Goal: Task Accomplishment & Management: Manage account settings

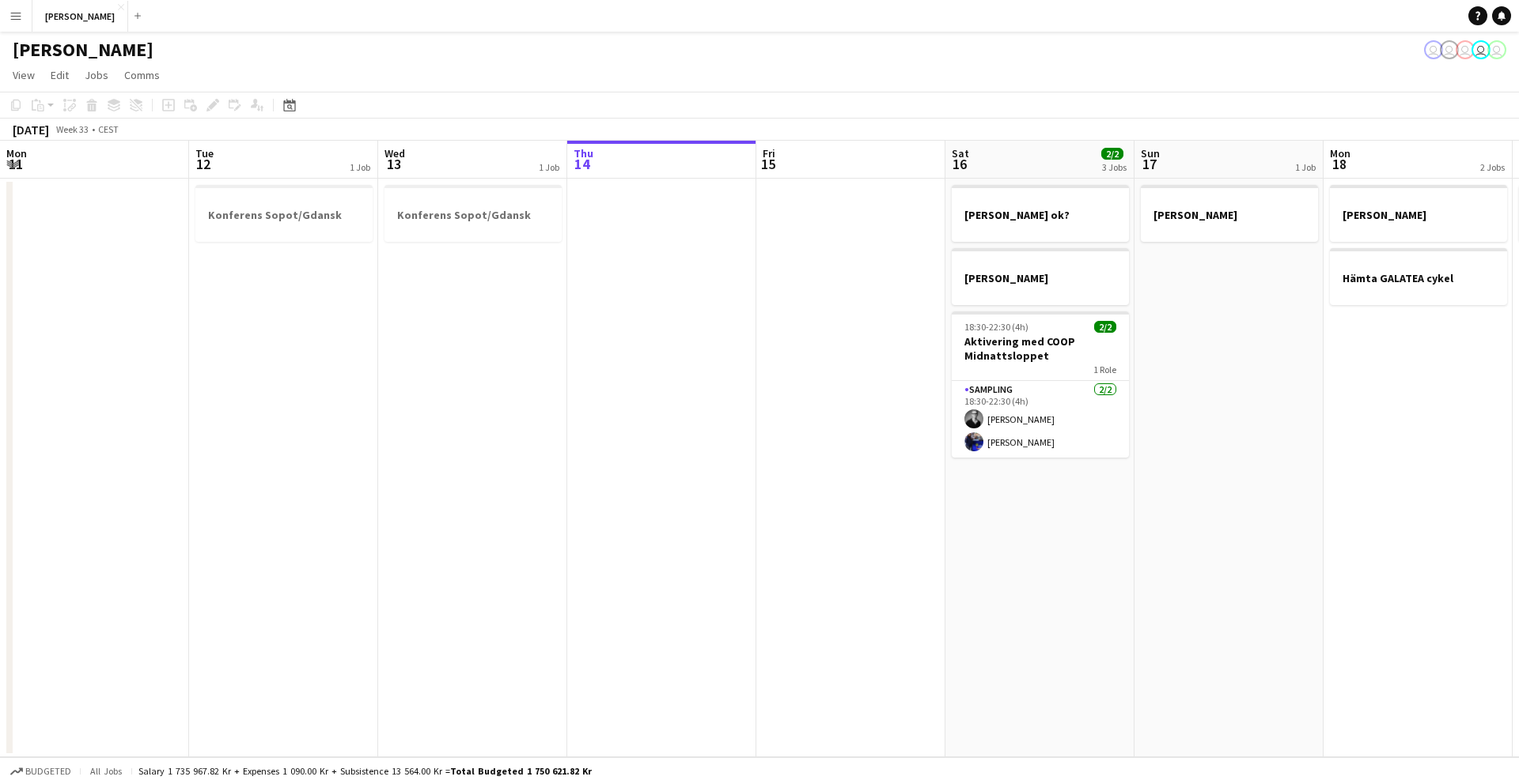
scroll to position [0, 503]
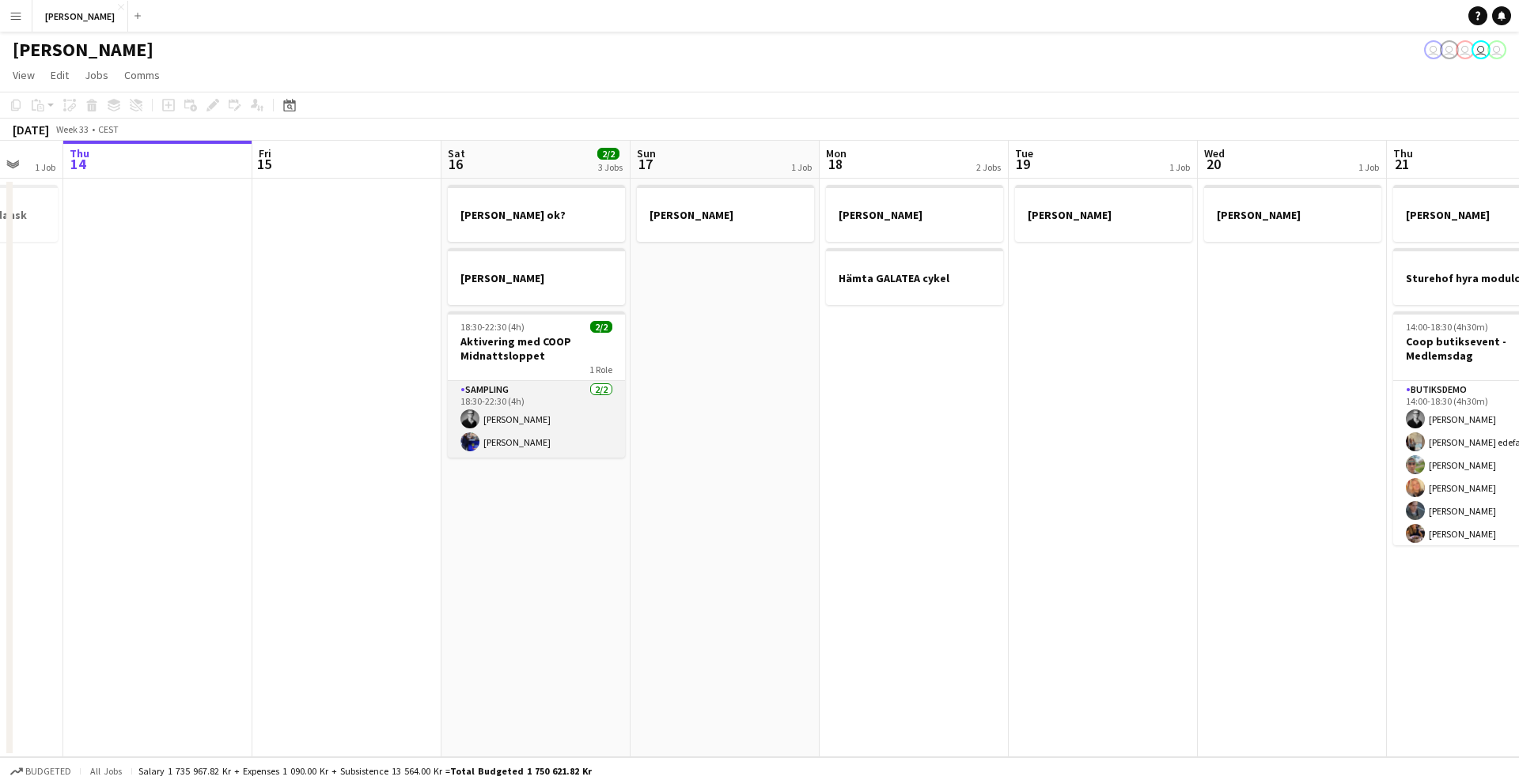
click at [451, 387] on app-card-role "Sampling [DATE] 18:30-22:30 (4h) [PERSON_NAME] [PERSON_NAME]" at bounding box center [536, 419] width 177 height 77
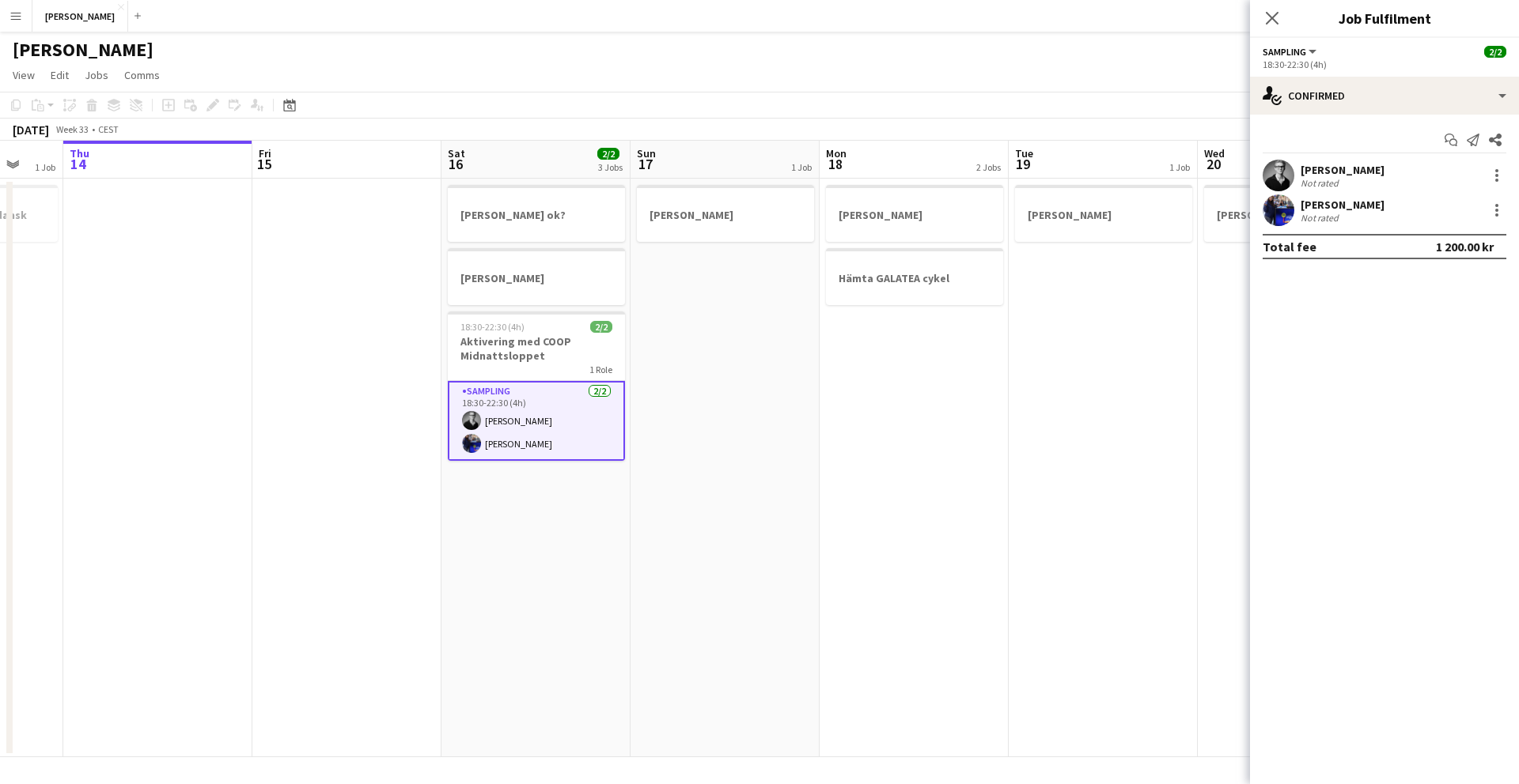
click at [503, 483] on app-date-cell "[PERSON_NAME] ok? [PERSON_NAME] 18:30-22:30 (4h) 2/2 Aktivering med COOP Midnat…" at bounding box center [535, 468] width 189 height 579
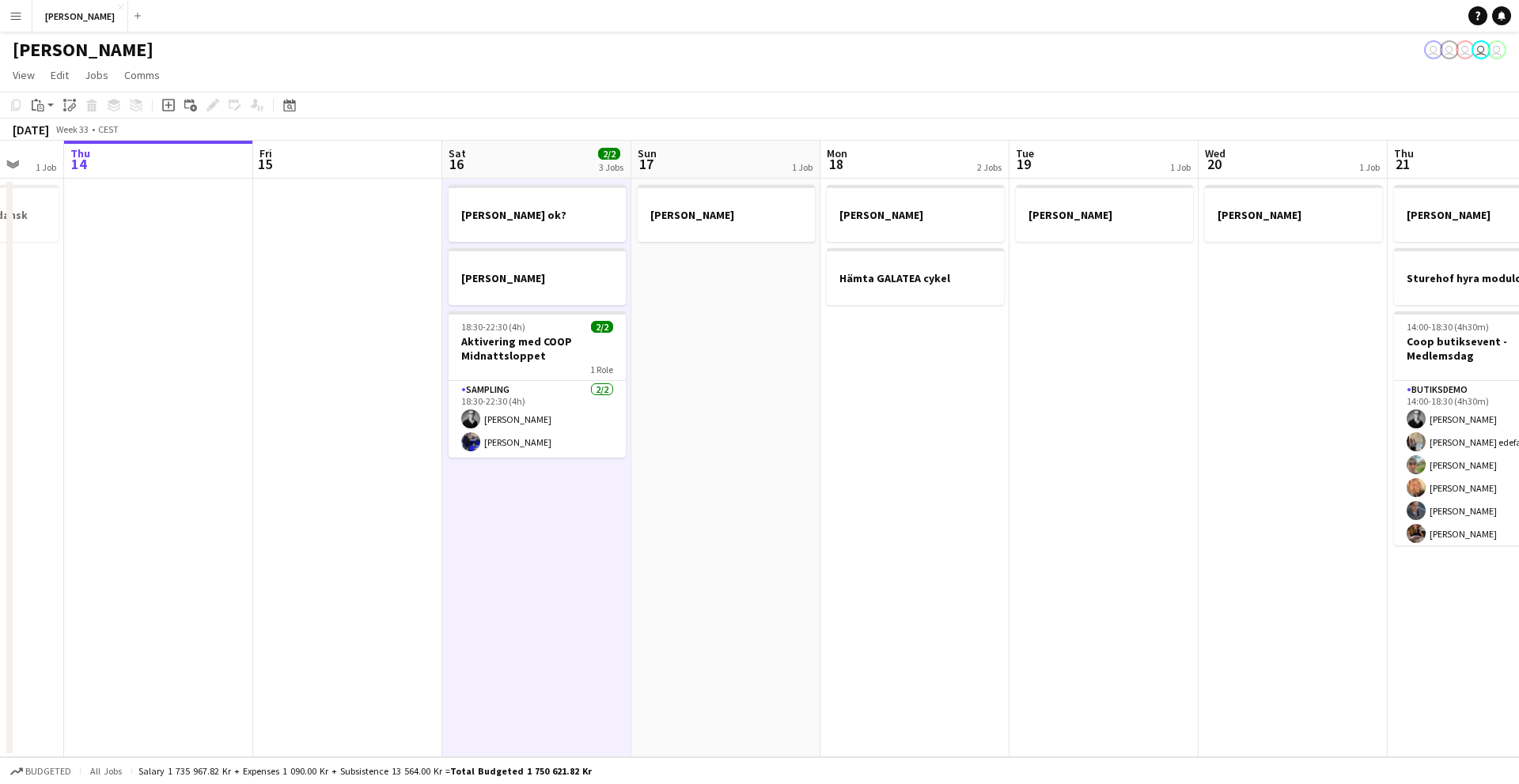
click at [503, 483] on app-date-cell "[PERSON_NAME] ok? [PERSON_NAME] 18:30-22:30 (4h) 2/2 Aktivering med COOP Midnat…" at bounding box center [536, 468] width 189 height 579
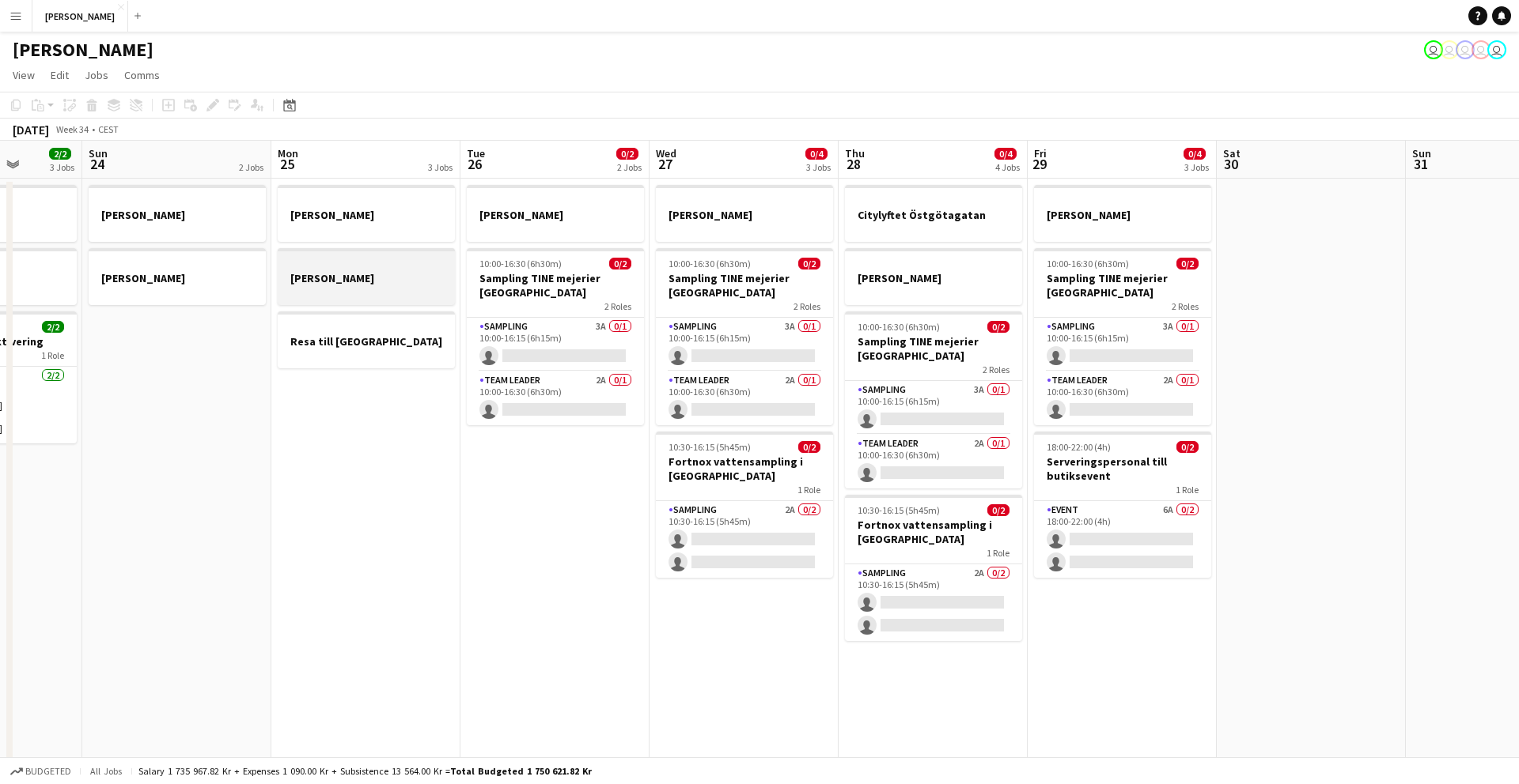
scroll to position [0, 496]
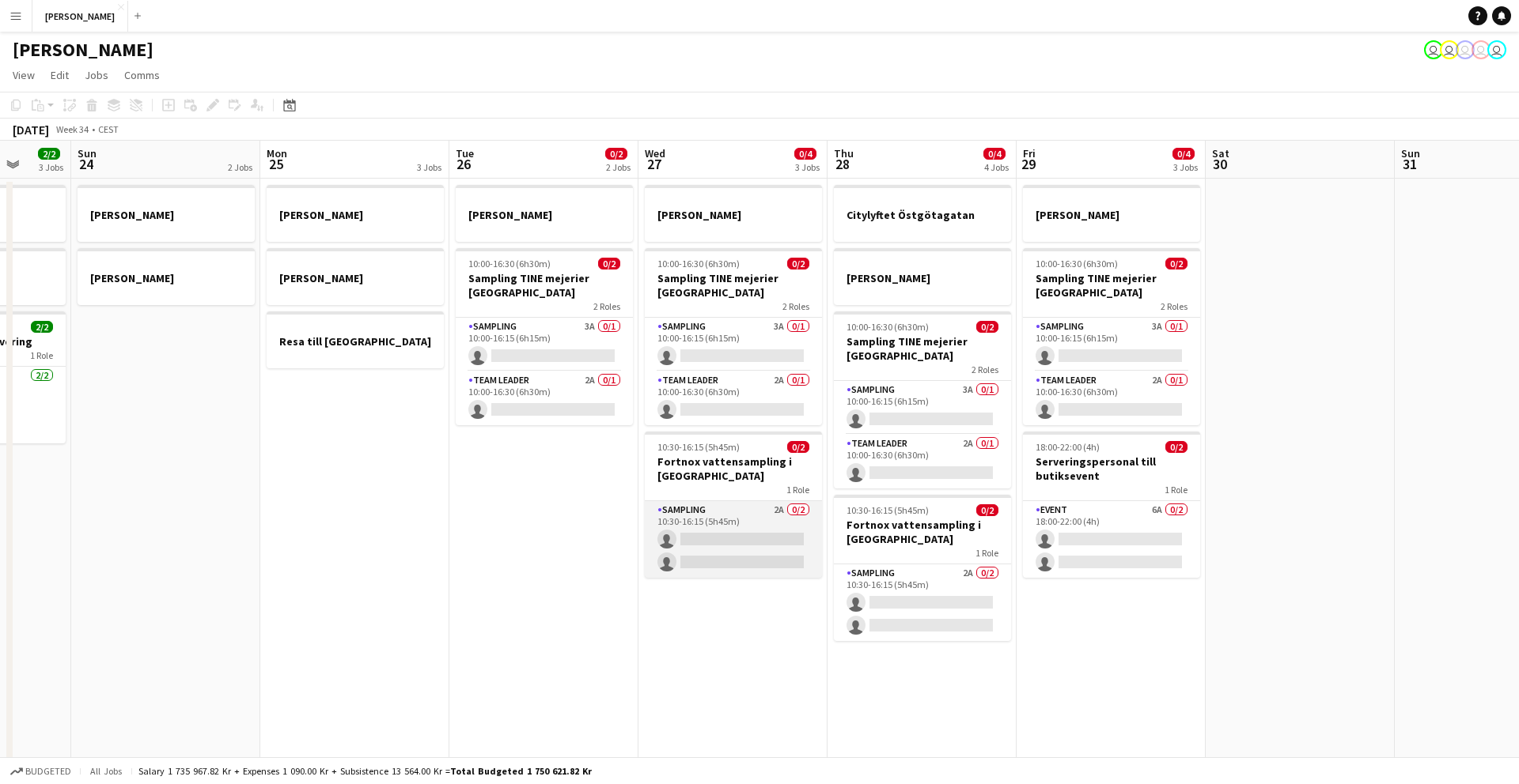
click at [663, 520] on app-card-role "Sampling 2A 0/2 10:30-16:15 (5h45m) single-neutral-actions single-neutral-actio…" at bounding box center [733, 540] width 177 height 77
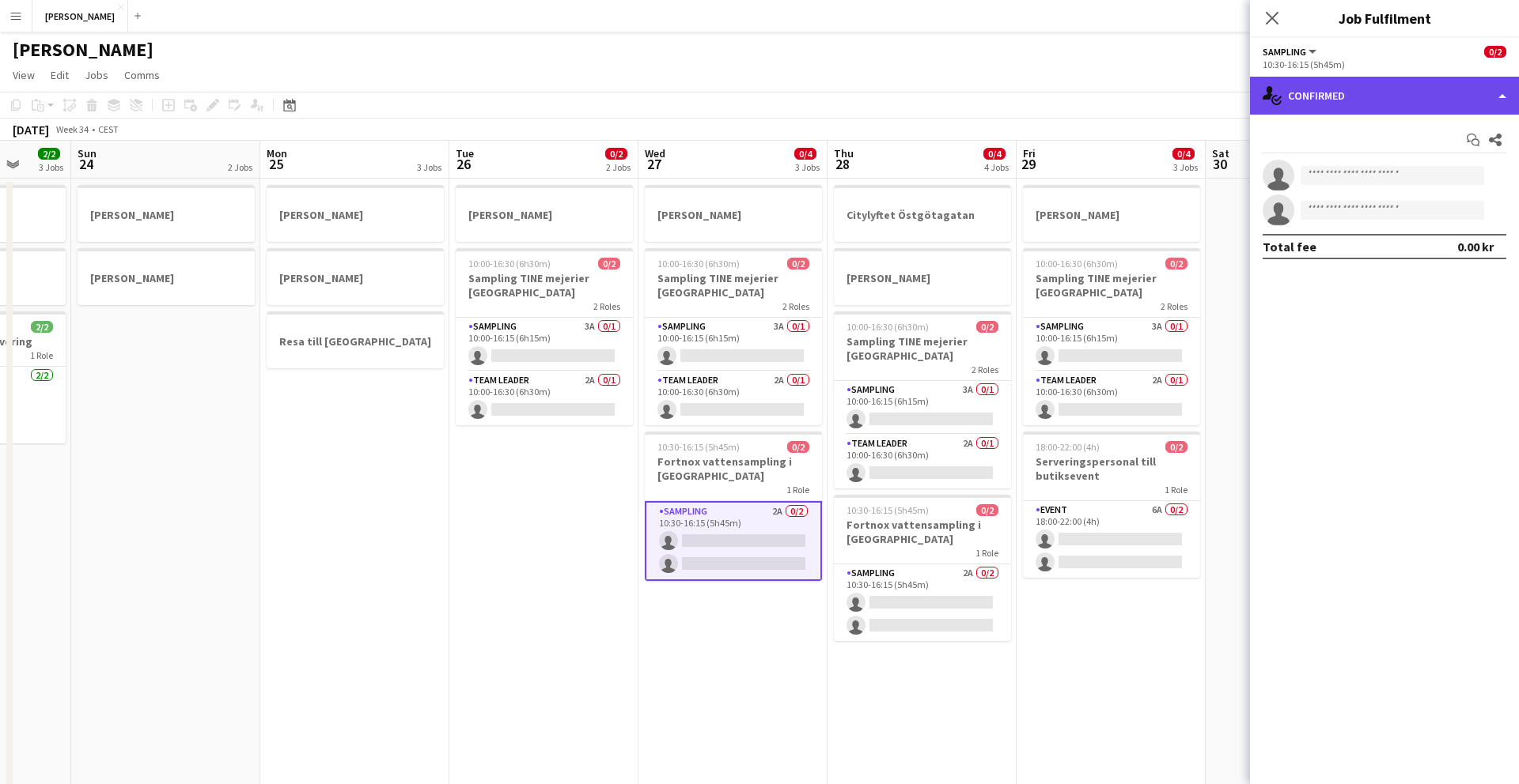
click at [1327, 104] on div "single-neutral-actions-check-2 Confirmed" at bounding box center [1385, 96] width 269 height 38
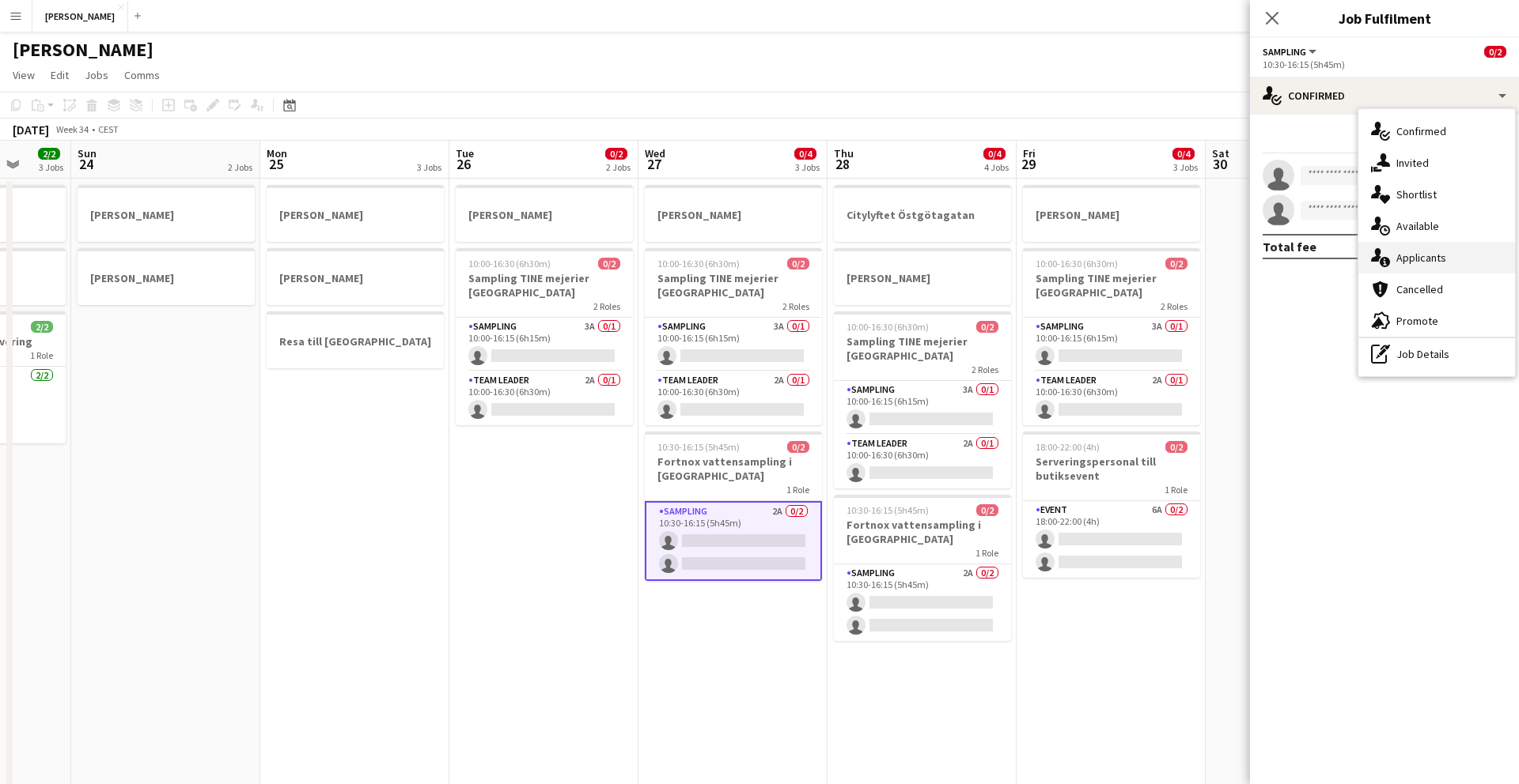
click at [1389, 264] on icon at bounding box center [1385, 262] width 10 height 10
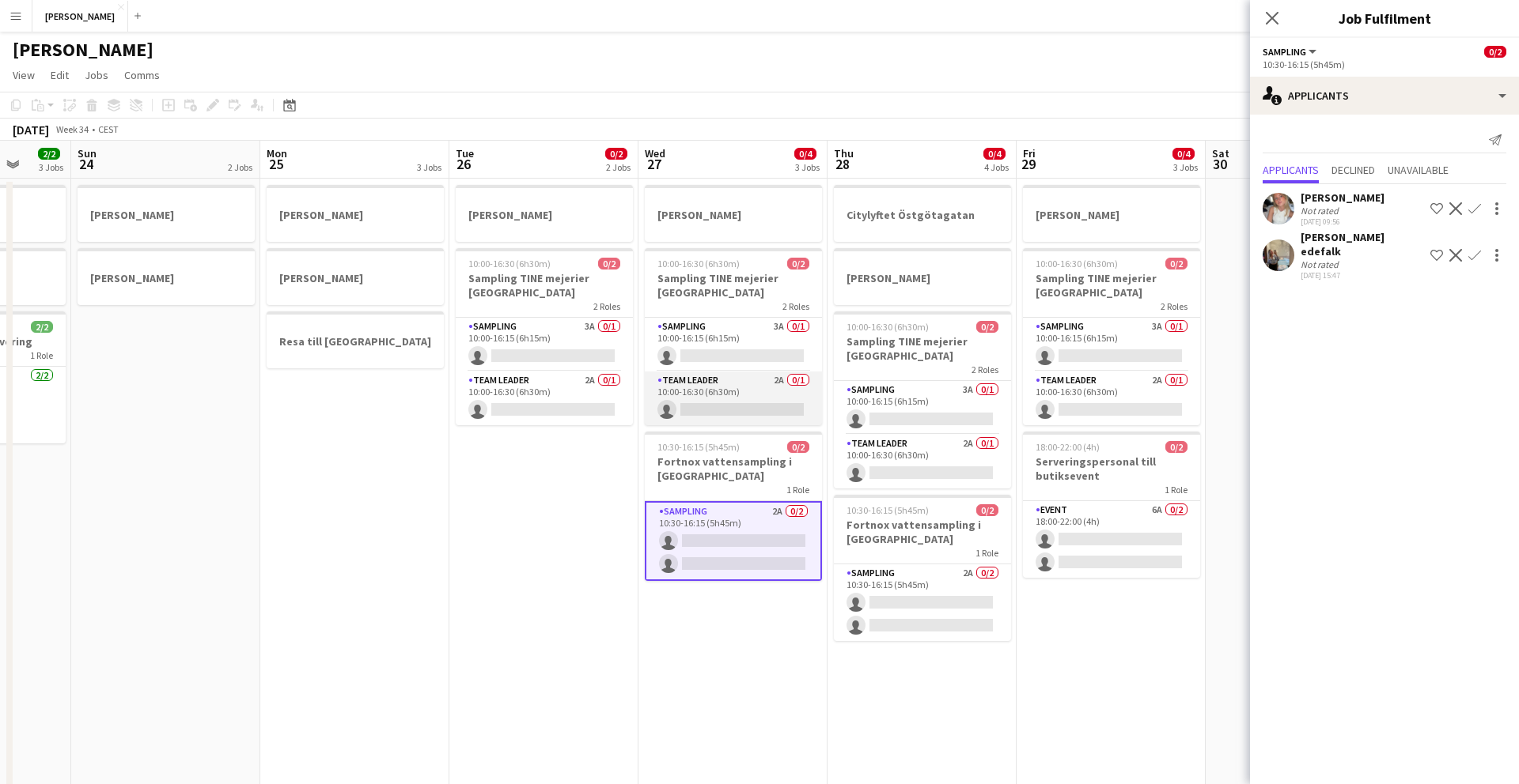
click at [705, 383] on app-card-role "Team Leader 2A 0/1 10:00-16:30 (6h30m) single-neutral-actions" at bounding box center [733, 398] width 177 height 54
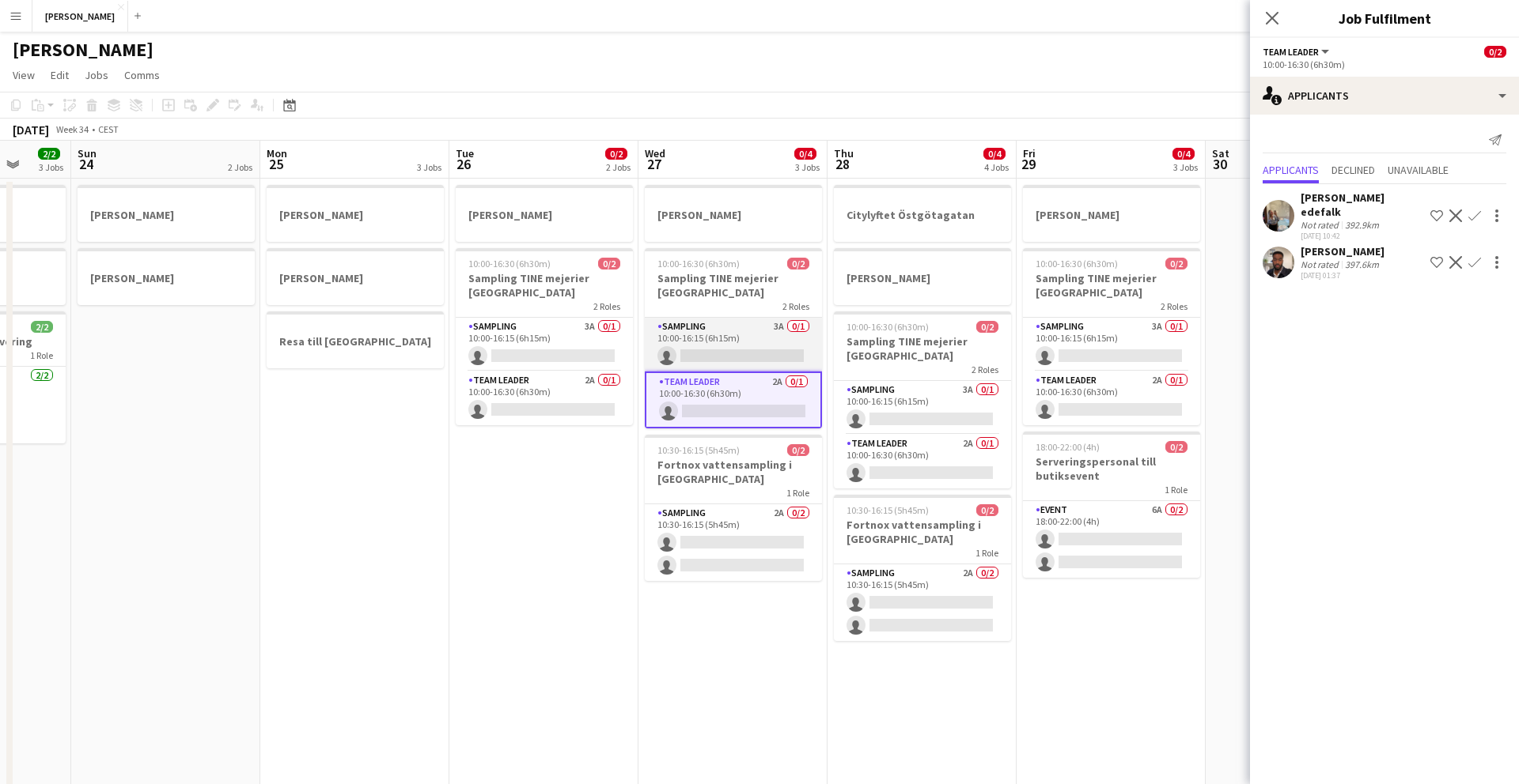
click at [702, 321] on app-card-role "Sampling 3A 0/1 10:00-16:15 (6h15m) single-neutral-actions" at bounding box center [733, 344] width 177 height 54
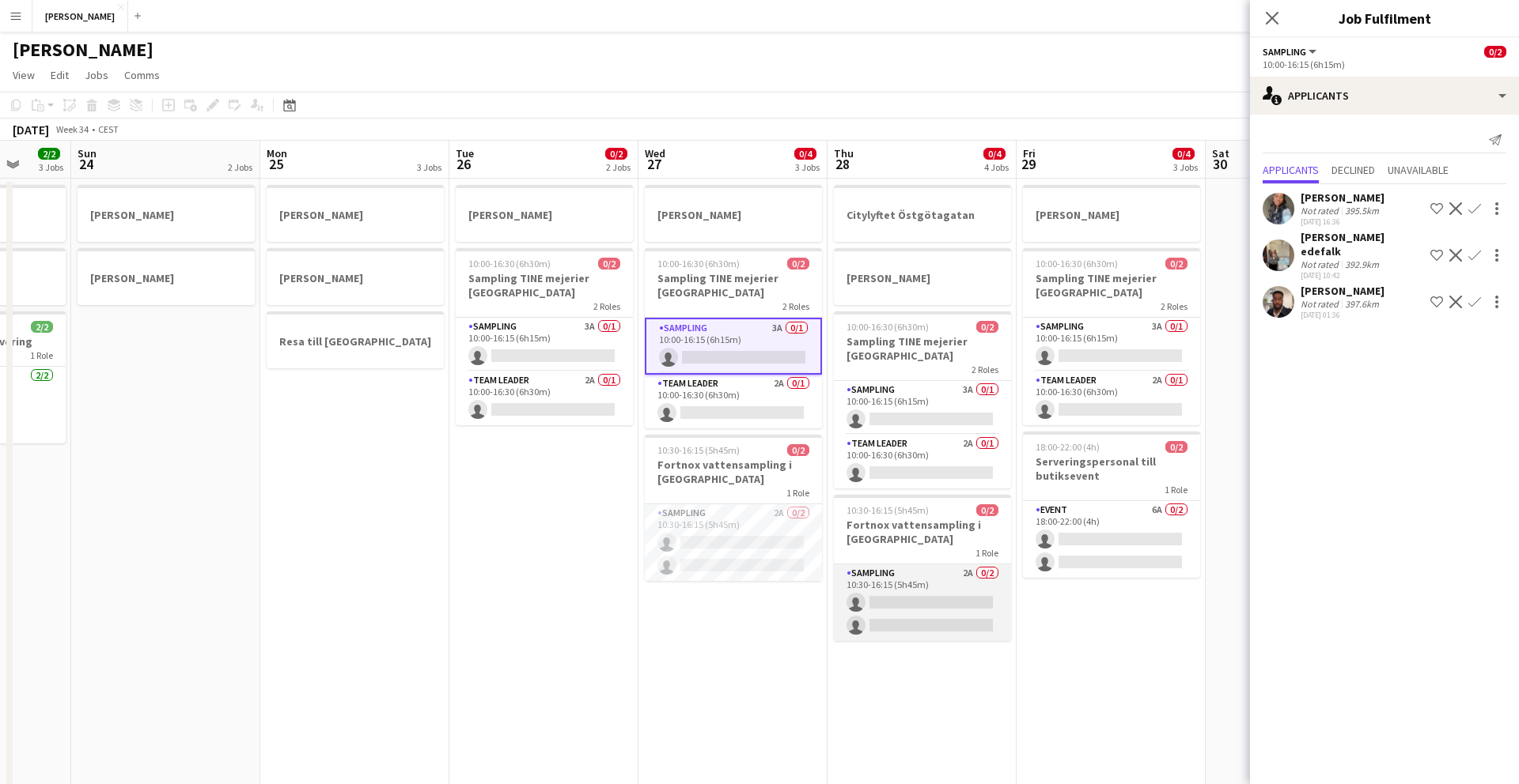
click at [873, 577] on app-card-role "Sampling 2A 0/2 10:30-16:15 (5h45m) single-neutral-actions single-neutral-actio…" at bounding box center [922, 603] width 177 height 77
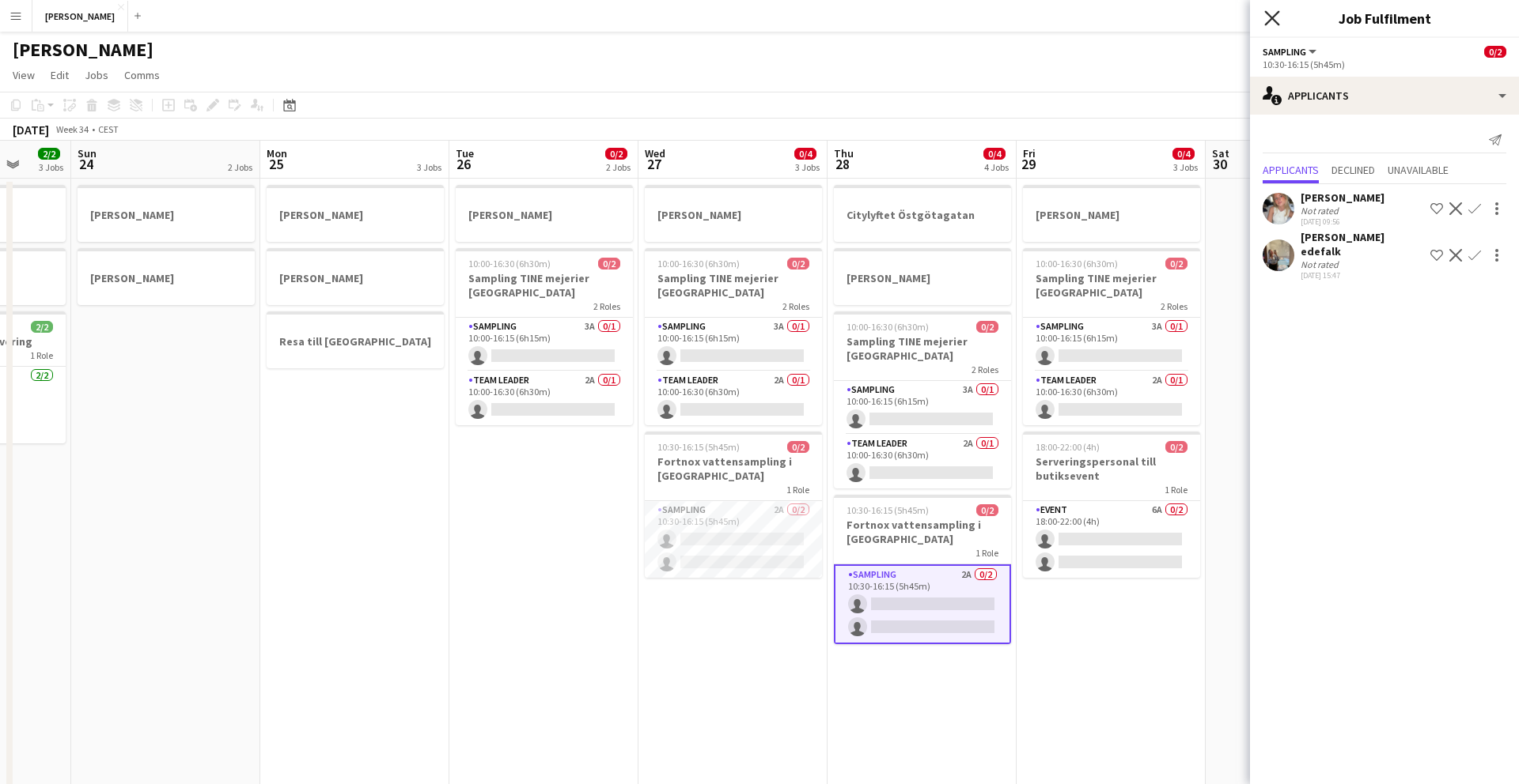
click at [1272, 17] on icon at bounding box center [1272, 18] width 15 height 15
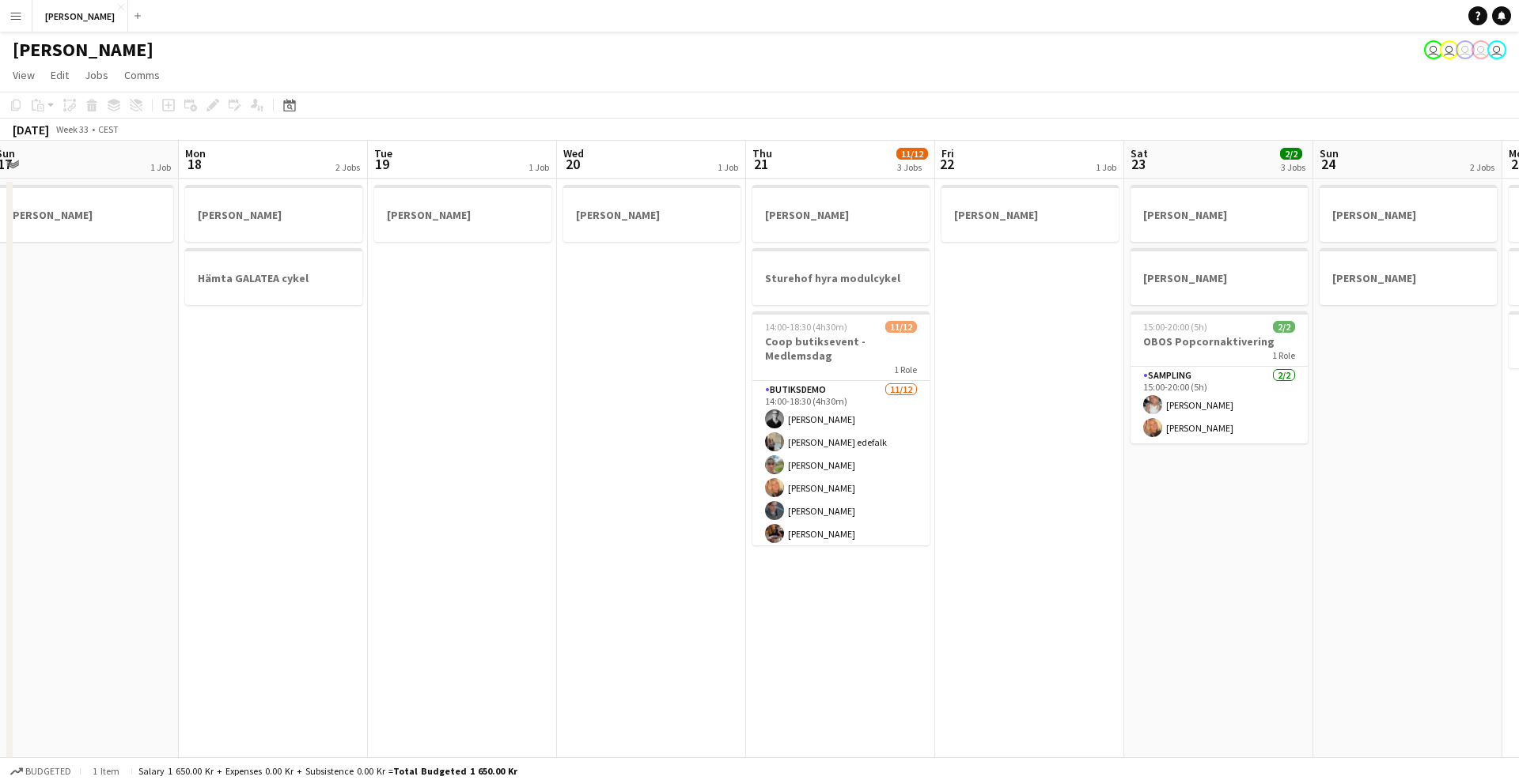
scroll to position [0, 327]
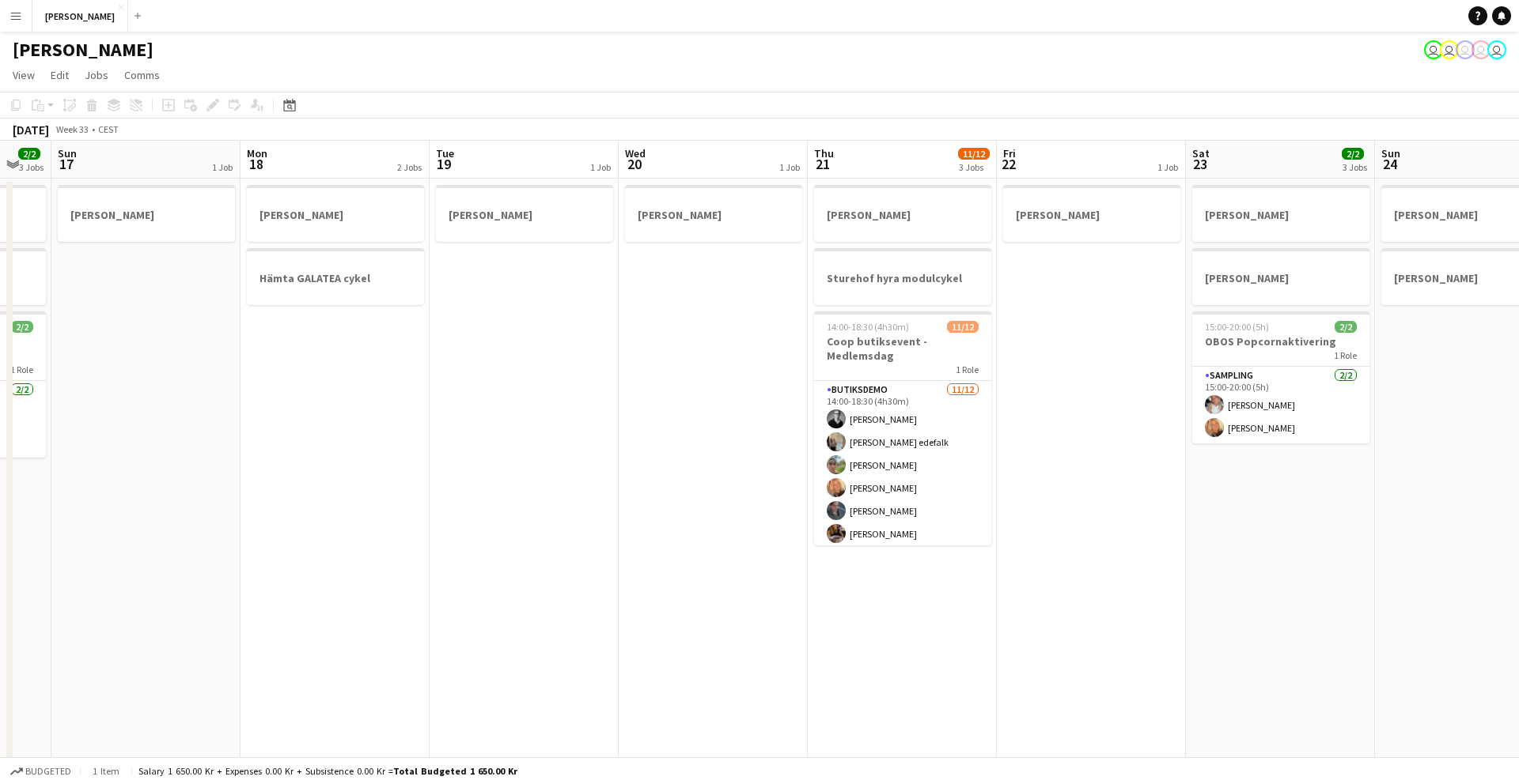
click at [645, 420] on app-date-cell "[PERSON_NAME]" at bounding box center [712, 656] width 189 height 955
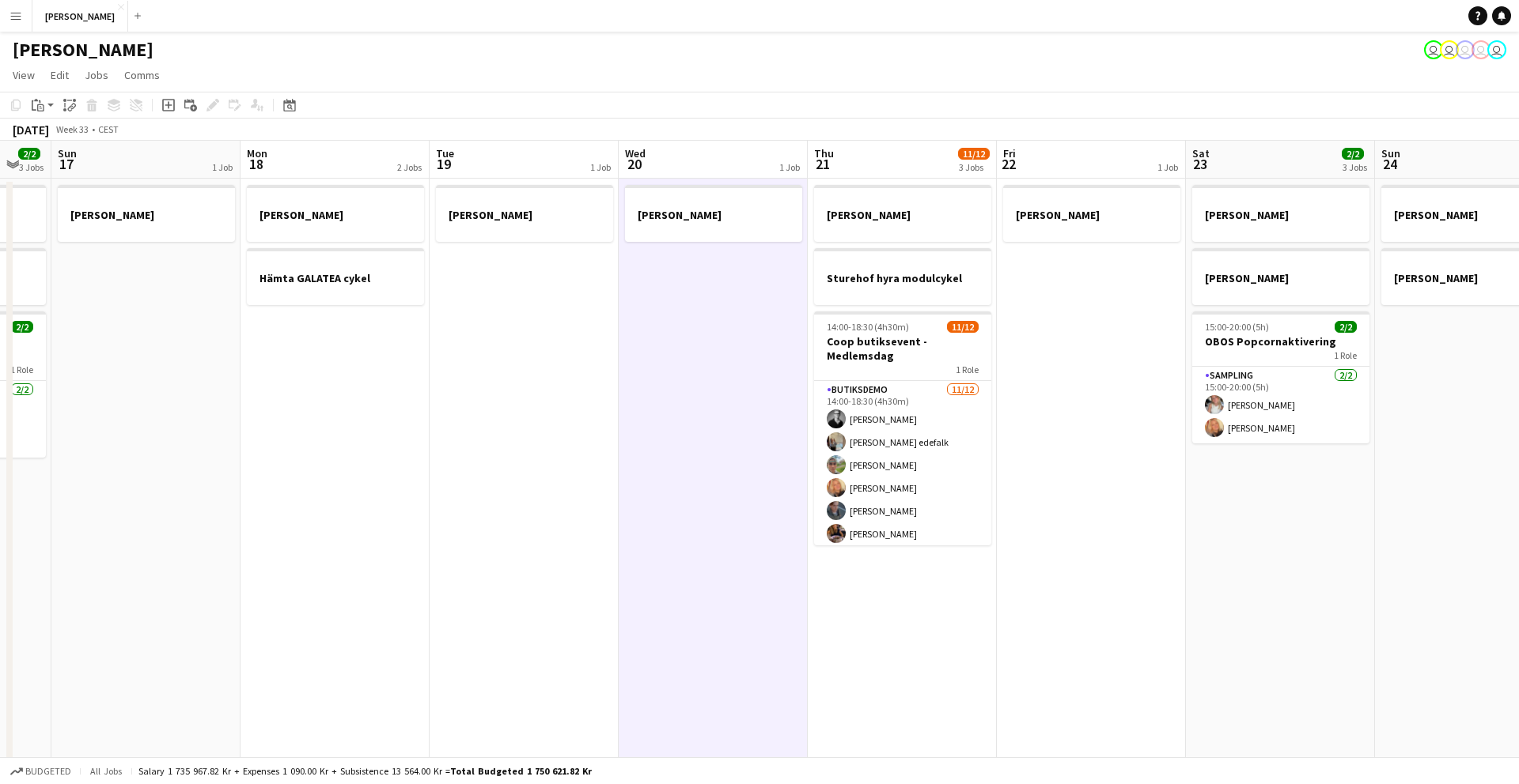
click at [645, 420] on app-date-cell "[PERSON_NAME]" at bounding box center [712, 656] width 189 height 955
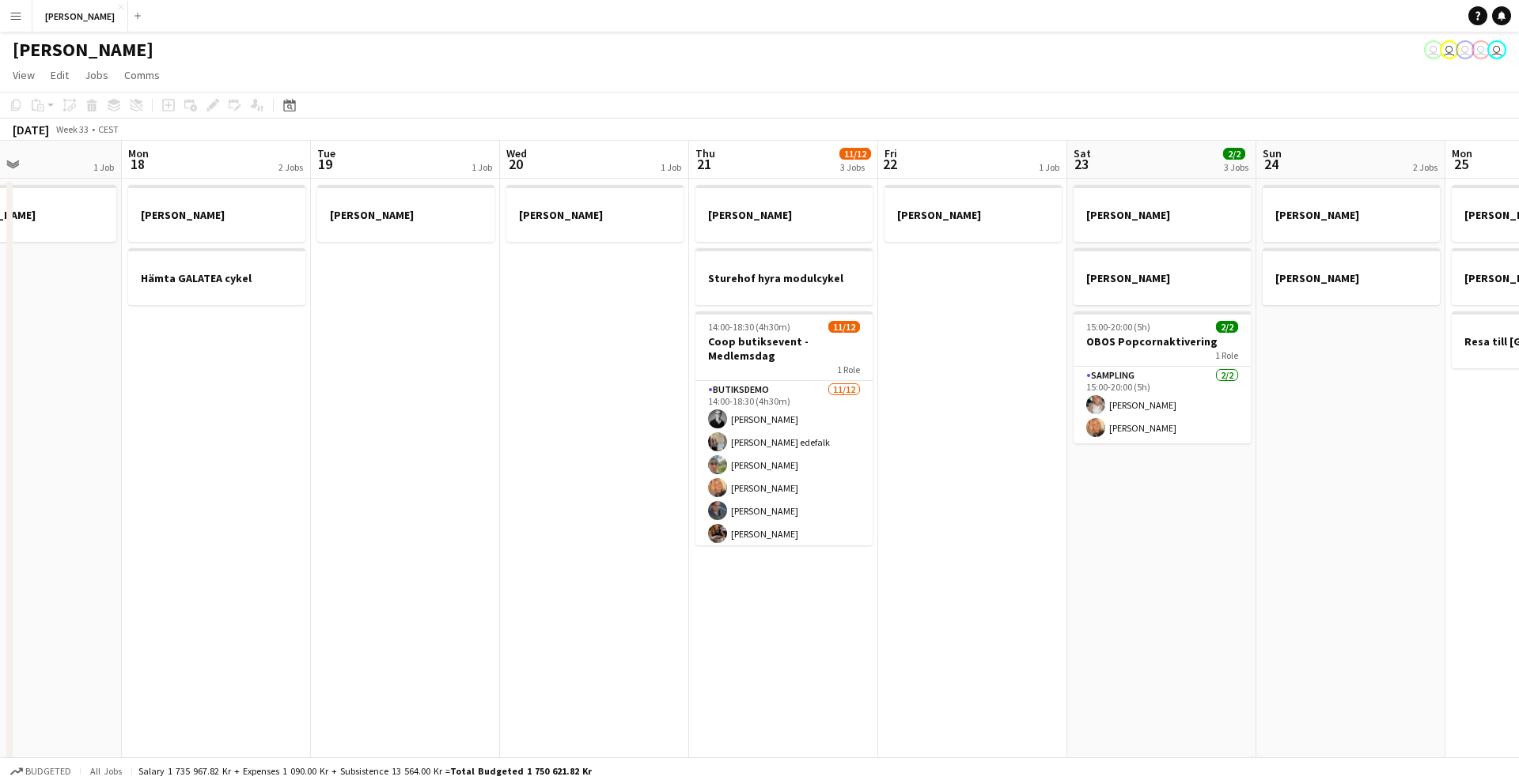
scroll to position [0, 640]
